Goal: Find specific page/section: Find specific page/section

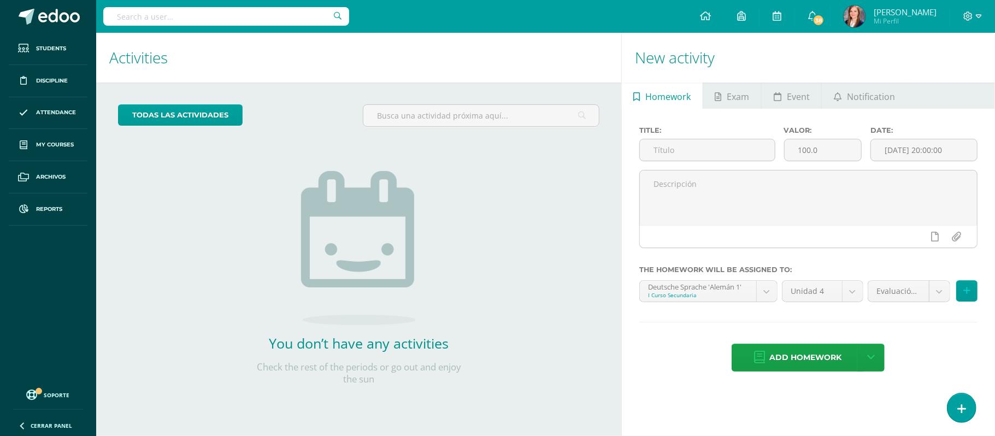
click at [154, 13] on input "text" at bounding box center [226, 16] width 246 height 19
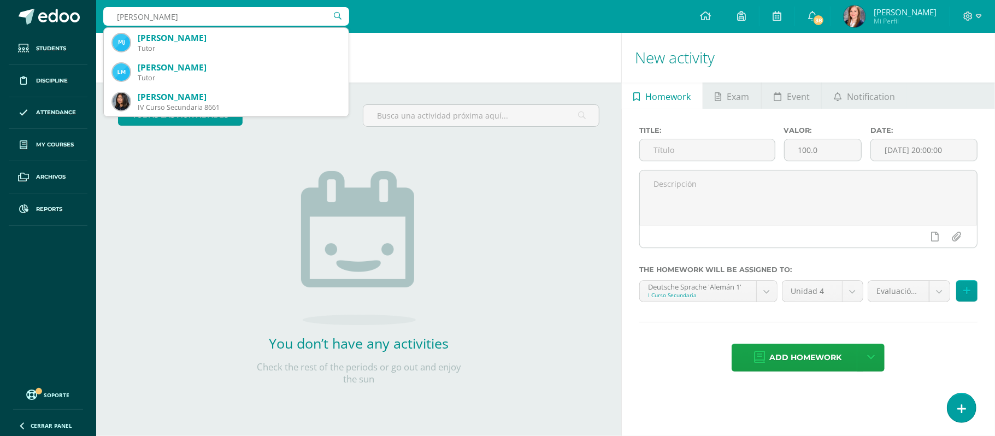
type input "jimena monerr"
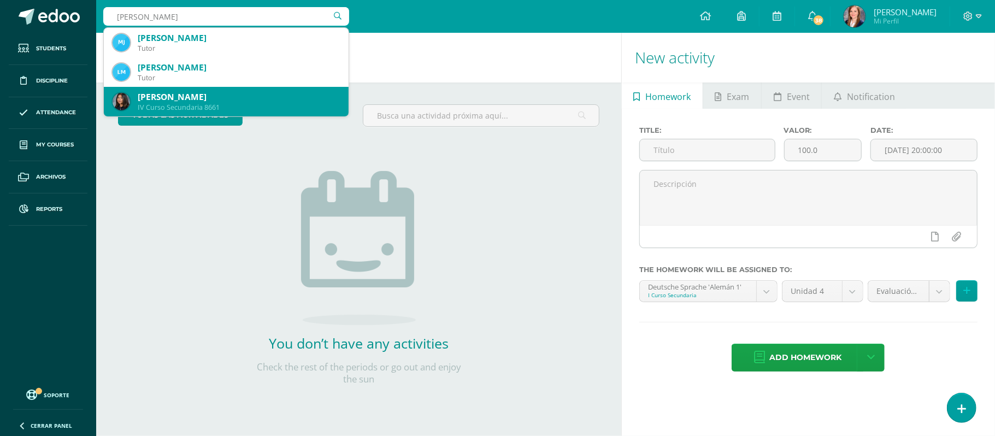
click at [169, 104] on div "IV Curso Secundaria 8661" at bounding box center [239, 107] width 202 height 9
